Goal: Find specific page/section: Find specific page/section

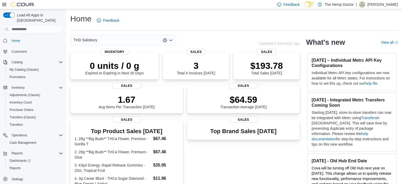
click at [129, 40] on div "THD Salisbury" at bounding box center [123, 40] width 106 height 11
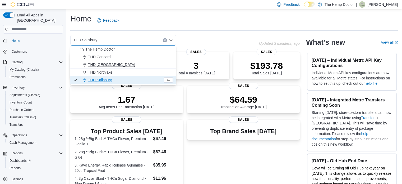
click at [107, 65] on span "THD [GEOGRAPHIC_DATA]" at bounding box center [111, 64] width 47 height 5
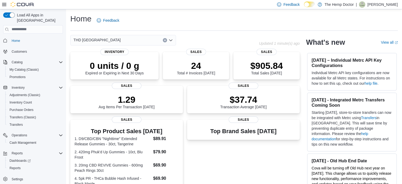
click at [149, 42] on div "THD [GEOGRAPHIC_DATA]" at bounding box center [123, 40] width 106 height 11
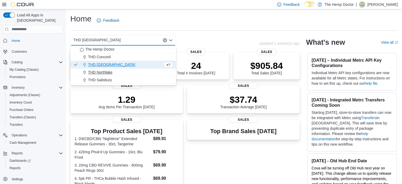
click at [106, 72] on span "THD Northlake" at bounding box center [100, 71] width 25 height 5
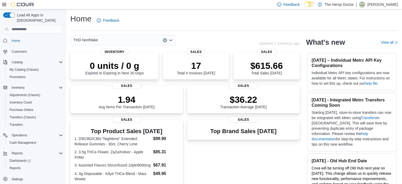
click at [152, 41] on div "THD Northlake" at bounding box center [123, 40] width 106 height 11
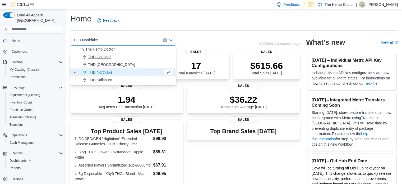
click at [95, 59] on span "THD Concord" at bounding box center [99, 56] width 23 height 5
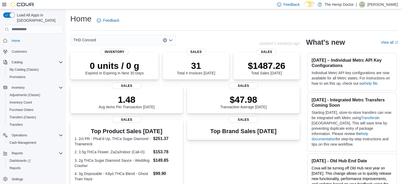
click at [155, 39] on div "THD Concord" at bounding box center [123, 40] width 106 height 11
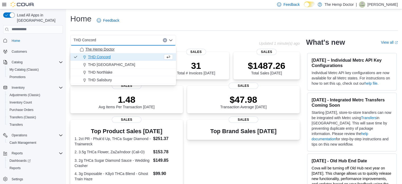
click at [96, 49] on span "The Hemp Doctor" at bounding box center [99, 49] width 29 height 5
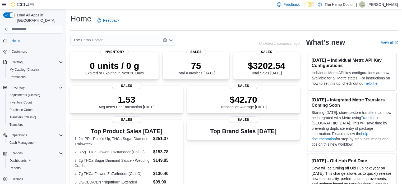
click at [153, 40] on div "The Hemp Doctor Combo box. Selected. The Hemp Doctor. Press Backspace to delete…" at bounding box center [123, 40] width 106 height 11
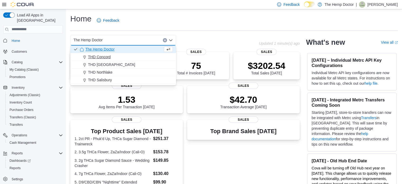
click at [102, 56] on span "THD Concord" at bounding box center [99, 56] width 23 height 5
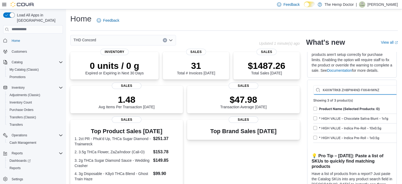
click at [152, 36] on div "THD Concord Combo box. Selected. THD [GEOGRAPHIC_DATA]. Press Backspace to dele…" at bounding box center [123, 40] width 106 height 11
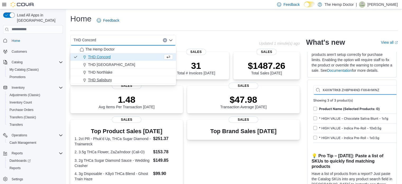
click at [103, 83] on button "THD Salisbury" at bounding box center [123, 80] width 106 height 8
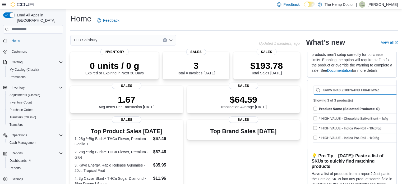
click at [151, 39] on div "THD Salisbury Combo box. Selected. THD [GEOGRAPHIC_DATA]. Press Backspace to de…" at bounding box center [123, 40] width 106 height 11
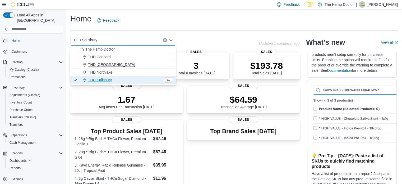
click at [103, 67] on span "THD [GEOGRAPHIC_DATA]" at bounding box center [111, 64] width 47 height 5
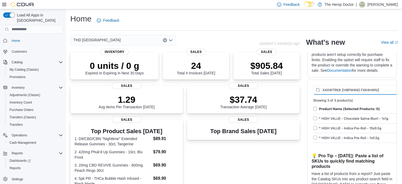
click at [148, 41] on div "THD [GEOGRAPHIC_DATA]" at bounding box center [123, 40] width 106 height 11
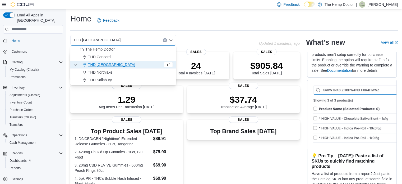
click at [96, 53] on button "The Hemp Doctor" at bounding box center [123, 49] width 106 height 8
